Goal: Complete application form: Complete application form

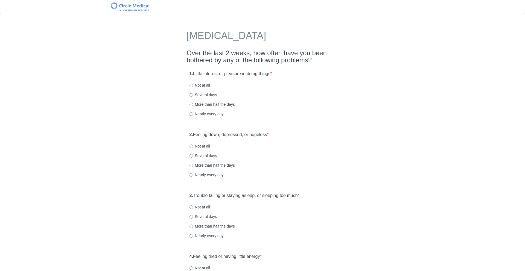
click at [195, 72] on label "1. Little interest or pleasure in doing things *" at bounding box center [231, 74] width 83 height 6
click at [298, 74] on div "1. Little interest or pleasure in doing things * Not at all Several days More t…" at bounding box center [263, 96] width 152 height 57
click at [295, 68] on div "1. Little interest or pleasure in doing things * Not at all Several days More t…" at bounding box center [263, 96] width 152 height 57
drag, startPoint x: 199, startPoint y: 55, endPoint x: 291, endPoint y: 59, distance: 92.0
click at [291, 59] on h2 "Over the last 2 weeks, how often have you been bothered by any of the following…" at bounding box center [263, 57] width 152 height 14
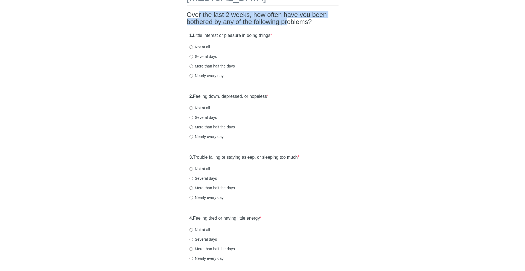
scroll to position [39, 0]
click at [202, 53] on div "1. Little interest or pleasure in doing things * Not at all Several days More t…" at bounding box center [263, 57] width 152 height 57
click at [202, 56] on label "Several days" at bounding box center [204, 55] width 28 height 5
click at [193, 56] on input "Several days" at bounding box center [192, 56] width 4 height 4
radio input "true"
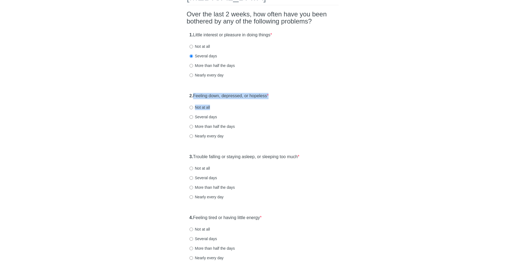
drag, startPoint x: 194, startPoint y: 96, endPoint x: 279, endPoint y: 107, distance: 86.0
click at [279, 107] on div "2. Feeling down, depressed, or hopeless * Not at all Several days More than hal…" at bounding box center [263, 118] width 152 height 57
click at [280, 98] on div "2. Feeling down, depressed, or hopeless * Not at all Several days More than hal…" at bounding box center [263, 118] width 152 height 57
drag, startPoint x: 280, startPoint y: 98, endPoint x: 208, endPoint y: 85, distance: 73.6
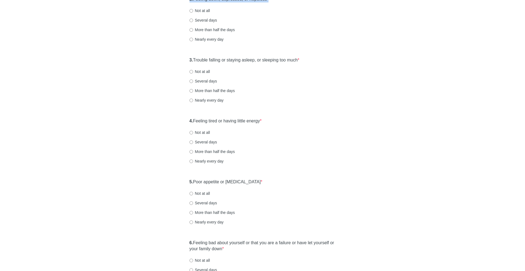
scroll to position [0, 0]
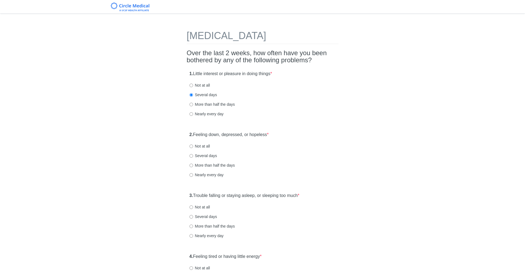
click at [196, 145] on label "Not at all" at bounding box center [200, 146] width 21 height 5
click at [193, 145] on input "Not at all" at bounding box center [192, 147] width 4 height 4
radio input "true"
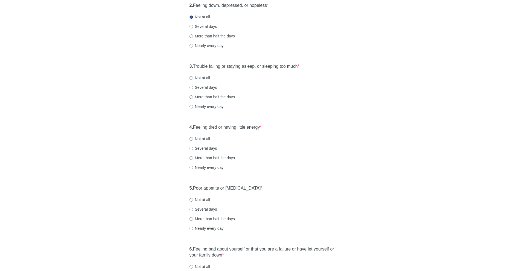
scroll to position [135, 0]
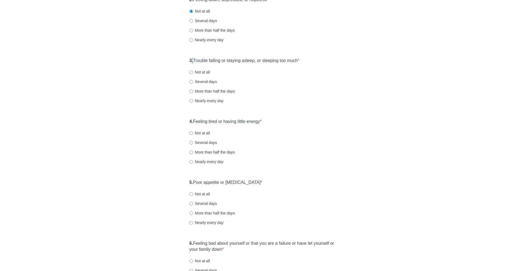
click at [192, 61] on strong "3." at bounding box center [192, 60] width 4 height 5
drag, startPoint x: 192, startPoint y: 61, endPoint x: 310, endPoint y: 61, distance: 117.6
click at [310, 61] on div "3. Trouble falling or staying asleep, or sleeping too much * Not at all Several…" at bounding box center [263, 83] width 152 height 57
drag, startPoint x: 310, startPoint y: 61, endPoint x: 180, endPoint y: 65, distance: 129.7
click at [180, 65] on div "[MEDICAL_DATA] Over the last 2 weeks, how often have you been bothered by any o…" at bounding box center [263, 195] width 320 height 622
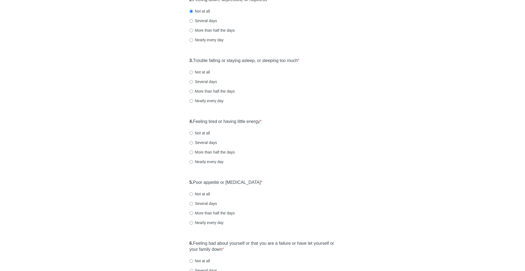
click at [195, 101] on label "Nearly every day" at bounding box center [207, 100] width 34 height 5
click at [193, 101] on input "Nearly every day" at bounding box center [192, 101] width 4 height 4
radio input "true"
drag, startPoint x: 194, startPoint y: 123, endPoint x: 269, endPoint y: 125, distance: 75.0
click at [269, 125] on div "4. Feeling tired or having little energy * Not at all Several days More than ha…" at bounding box center [263, 144] width 152 height 57
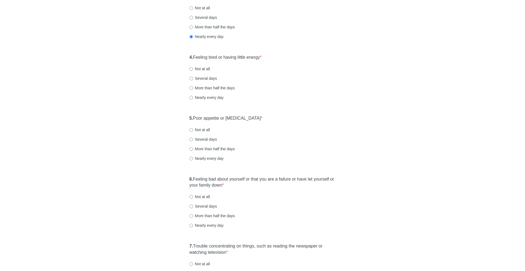
scroll to position [202, 0]
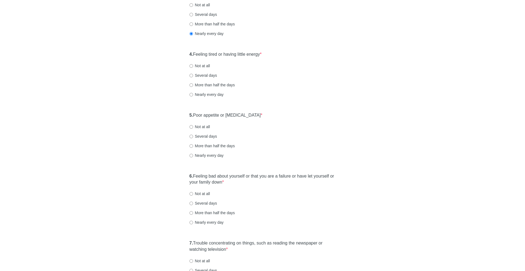
click at [202, 66] on label "Not at all" at bounding box center [200, 65] width 21 height 5
click at [193, 66] on input "Not at all" at bounding box center [192, 66] width 4 height 4
radio input "true"
drag, startPoint x: 194, startPoint y: 114, endPoint x: 290, endPoint y: 114, distance: 96.0
click at [290, 114] on div "5. Poor appetite or [MEDICAL_DATA] * Not at all Several days More than half the…" at bounding box center [263, 138] width 152 height 57
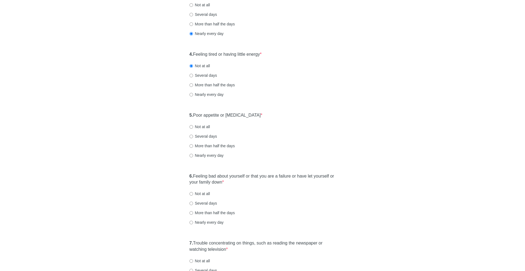
click at [214, 144] on label "More than half the days" at bounding box center [212, 145] width 45 height 5
click at [193, 144] on input "More than half the days" at bounding box center [192, 146] width 4 height 4
radio input "true"
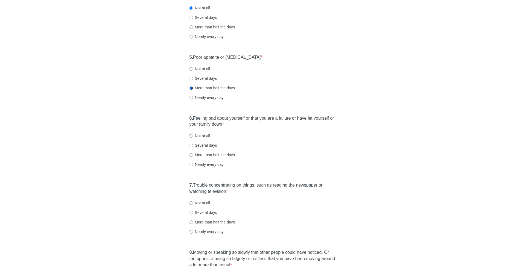
scroll to position [262, 0]
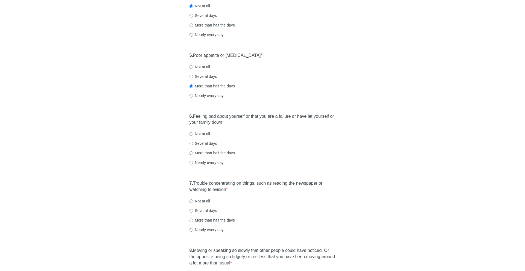
drag, startPoint x: 192, startPoint y: 117, endPoint x: 233, endPoint y: 128, distance: 42.3
click at [233, 128] on div "6. Feeling bad about yourself or that you are a failure or have let yourself or…" at bounding box center [263, 142] width 152 height 63
click at [211, 142] on label "Several days" at bounding box center [204, 143] width 28 height 5
click at [193, 142] on input "Several days" at bounding box center [192, 144] width 4 height 4
radio input "true"
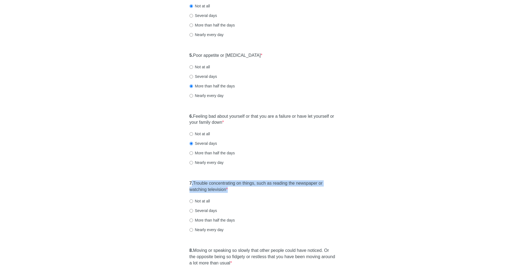
drag, startPoint x: 193, startPoint y: 183, endPoint x: 230, endPoint y: 197, distance: 40.1
click at [230, 197] on div "7. Trouble concentrating on things, such as reading the newspaper or watching t…" at bounding box center [263, 209] width 152 height 63
click at [206, 230] on label "Nearly every day" at bounding box center [207, 229] width 34 height 5
click at [193, 230] on input "Nearly every day" at bounding box center [192, 230] width 4 height 4
radio input "true"
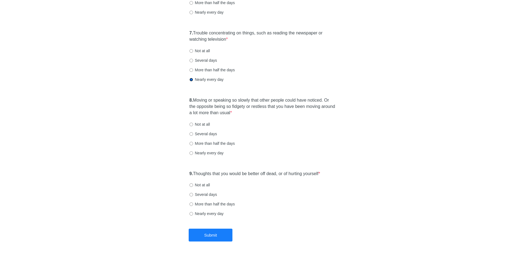
scroll to position [416, 0]
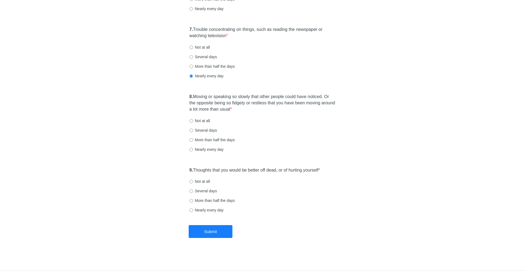
drag, startPoint x: 205, startPoint y: 98, endPoint x: 241, endPoint y: 114, distance: 39.9
click at [241, 114] on div "8. Moving or speaking so slowly that other people could have noticed. Or the op…" at bounding box center [263, 125] width 152 height 69
click at [205, 149] on label "Nearly every day" at bounding box center [207, 149] width 34 height 5
click at [193, 149] on input "Nearly every day" at bounding box center [192, 150] width 4 height 4
radio input "true"
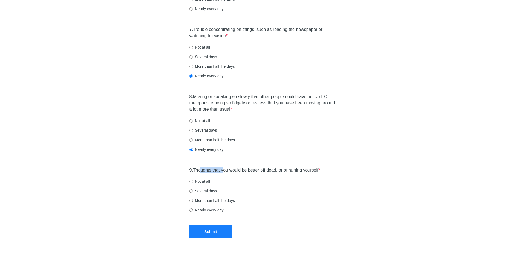
drag, startPoint x: 202, startPoint y: 171, endPoint x: 225, endPoint y: 171, distance: 22.7
click at [225, 171] on label "9. Thoughts that you would be better off dead, or of hurting yourself *" at bounding box center [255, 170] width 131 height 6
click at [208, 182] on label "Not at all" at bounding box center [200, 181] width 21 height 5
click at [193, 182] on input "Not at all" at bounding box center [192, 182] width 4 height 4
radio input "true"
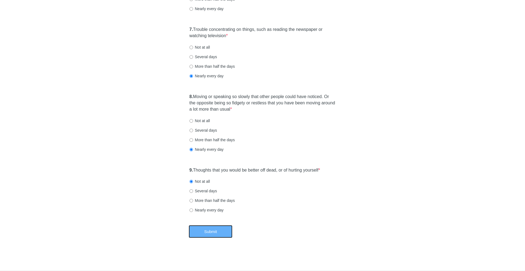
click at [214, 236] on button "Submit" at bounding box center [211, 231] width 44 height 13
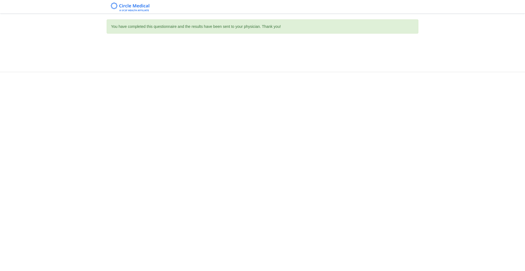
click at [316, 17] on div "You have completed this questionnaire and the results have been sent to your ph…" at bounding box center [262, 135] width 525 height 271
click at [306, 10] on div at bounding box center [263, 6] width 320 height 13
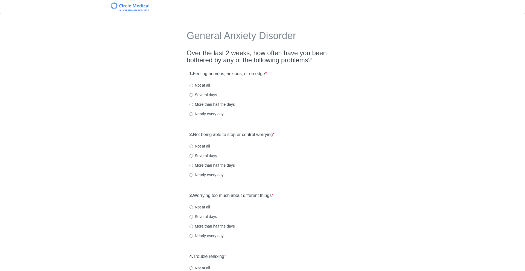
drag, startPoint x: 196, startPoint y: 73, endPoint x: 276, endPoint y: 74, distance: 79.6
click at [276, 74] on div "1. Feeling nervous, anxious, or on edge * Not at all Several days More than hal…" at bounding box center [263, 96] width 152 height 57
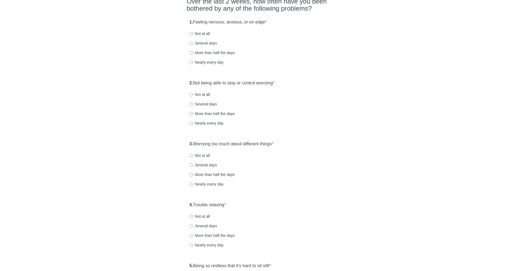
scroll to position [50, 0]
click at [211, 44] on label "Several days" at bounding box center [204, 44] width 28 height 5
click at [193, 44] on input "Several days" at bounding box center [192, 45] width 4 height 4
radio input "true"
drag, startPoint x: 200, startPoint y: 83, endPoint x: 305, endPoint y: 85, distance: 105.3
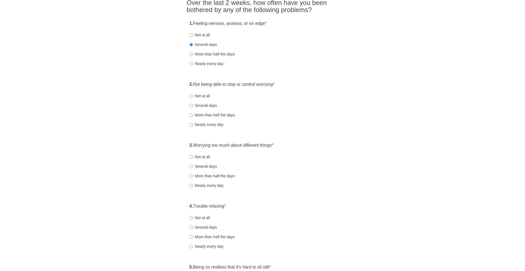
click at [305, 85] on div "2. Not being able to stop or control worrying * Not at all Several days More th…" at bounding box center [263, 107] width 152 height 57
click at [203, 95] on label "Not at all" at bounding box center [200, 95] width 21 height 5
click at [193, 95] on input "Not at all" at bounding box center [192, 96] width 4 height 4
radio input "true"
drag, startPoint x: 199, startPoint y: 146, endPoint x: 320, endPoint y: 146, distance: 120.6
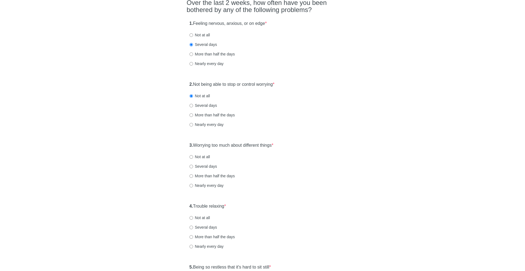
click at [320, 146] on div "3. Worrying too much about different things * Not at all Several days More than…" at bounding box center [263, 168] width 152 height 57
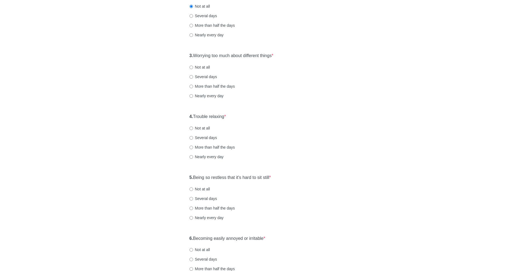
scroll to position [141, 0]
click at [203, 74] on label "Several days" at bounding box center [204, 76] width 28 height 5
click at [193, 75] on input "Several days" at bounding box center [192, 77] width 4 height 4
radio input "true"
drag, startPoint x: 199, startPoint y: 114, endPoint x: 253, endPoint y: 114, distance: 54.2
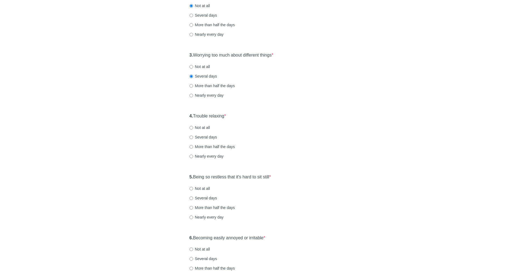
click at [253, 114] on div "4. Trouble relaxing * Not at all Several days More than half the days Nearly ev…" at bounding box center [263, 138] width 152 height 57
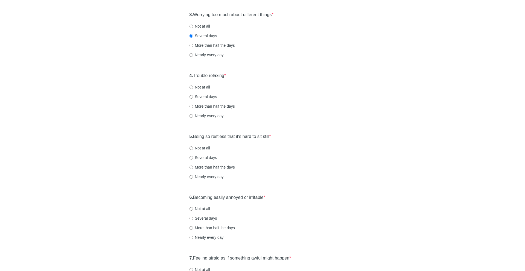
click at [204, 83] on div "4. Trouble relaxing * Not at all Several days More than half the days Nearly ev…" at bounding box center [263, 98] width 152 height 57
click at [203, 86] on label "Not at all" at bounding box center [200, 87] width 21 height 5
click at [193, 86] on input "Not at all" at bounding box center [192, 88] width 4 height 4
radio input "true"
drag, startPoint x: 195, startPoint y: 135, endPoint x: 307, endPoint y: 134, distance: 112.1
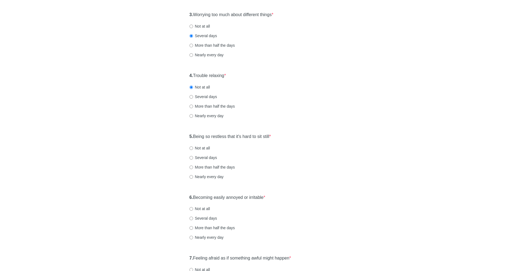
click at [307, 134] on div "5. Being so restless that it's hard to sit still * Not at all Several days More…" at bounding box center [263, 159] width 152 height 57
click at [202, 156] on label "Several days" at bounding box center [204, 157] width 28 height 5
click at [193, 156] on input "Several days" at bounding box center [192, 158] width 4 height 4
radio input "true"
click at [203, 175] on label "Nearly every day" at bounding box center [207, 176] width 34 height 5
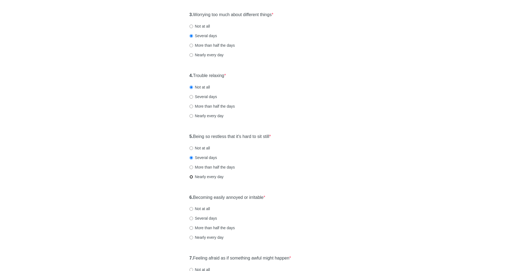
click at [193, 175] on input "Nearly every day" at bounding box center [192, 177] width 4 height 4
radio input "true"
drag, startPoint x: 206, startPoint y: 139, endPoint x: 279, endPoint y: 140, distance: 72.2
click at [279, 140] on div "5. Being so restless that it's hard to sit still * Not at all Several days More…" at bounding box center [263, 159] width 152 height 57
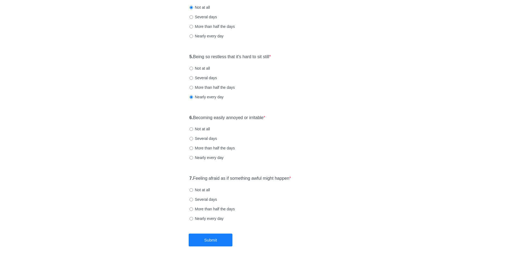
scroll to position [267, 0]
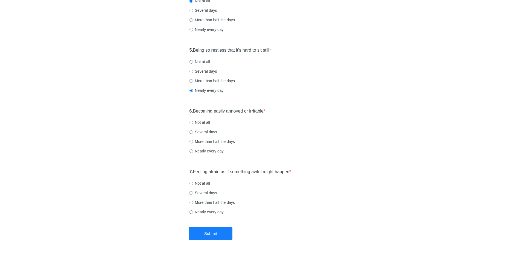
click at [204, 109] on label "6. Becoming easily annoyed or irritable *" at bounding box center [228, 111] width 76 height 6
drag, startPoint x: 206, startPoint y: 109, endPoint x: 269, endPoint y: 109, distance: 63.2
click at [266, 109] on label "6. Becoming easily annoyed or irritable *" at bounding box center [228, 111] width 76 height 6
click at [228, 142] on label "More than half the days" at bounding box center [212, 141] width 45 height 5
click at [193, 142] on input "More than half the days" at bounding box center [192, 142] width 4 height 4
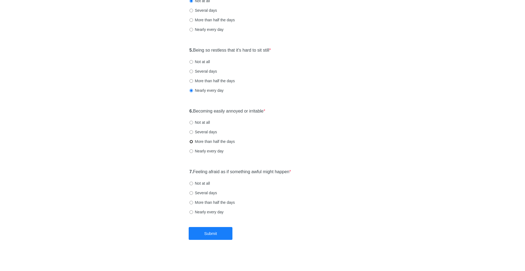
radio input "true"
click at [193, 172] on strong "7." at bounding box center [192, 172] width 4 height 5
drag, startPoint x: 193, startPoint y: 172, endPoint x: 312, endPoint y: 172, distance: 118.7
click at [312, 172] on div "7. Feeling afraid as if something awful might happen * Not at all Several days …" at bounding box center [263, 194] width 152 height 57
click at [215, 191] on label "Several days" at bounding box center [204, 192] width 28 height 5
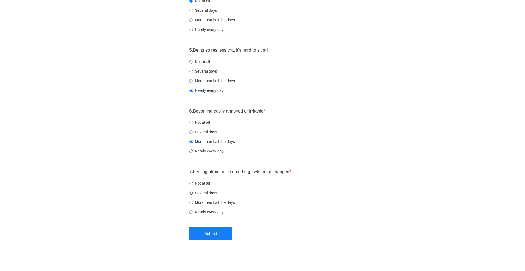
click at [193, 191] on input "Several days" at bounding box center [192, 193] width 4 height 4
radio input "true"
click at [209, 234] on button "Submit" at bounding box center [211, 233] width 44 height 13
